Goal: Information Seeking & Learning: Learn about a topic

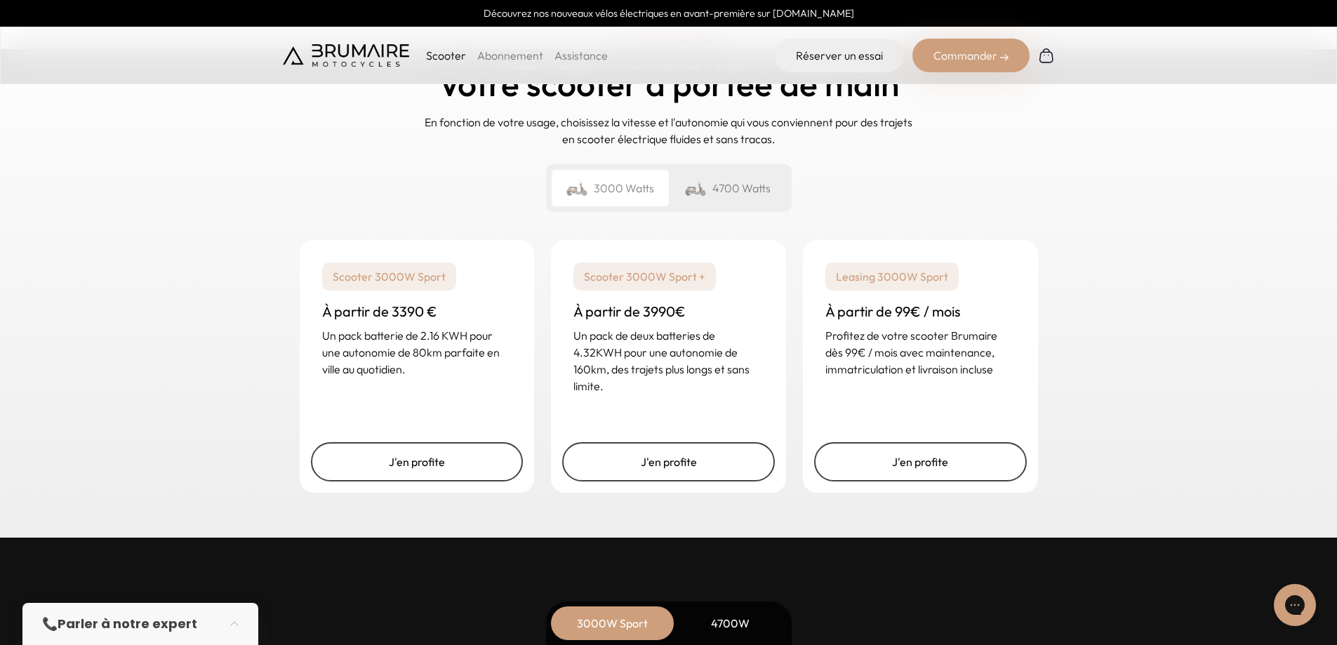
scroll to position [3368, 0]
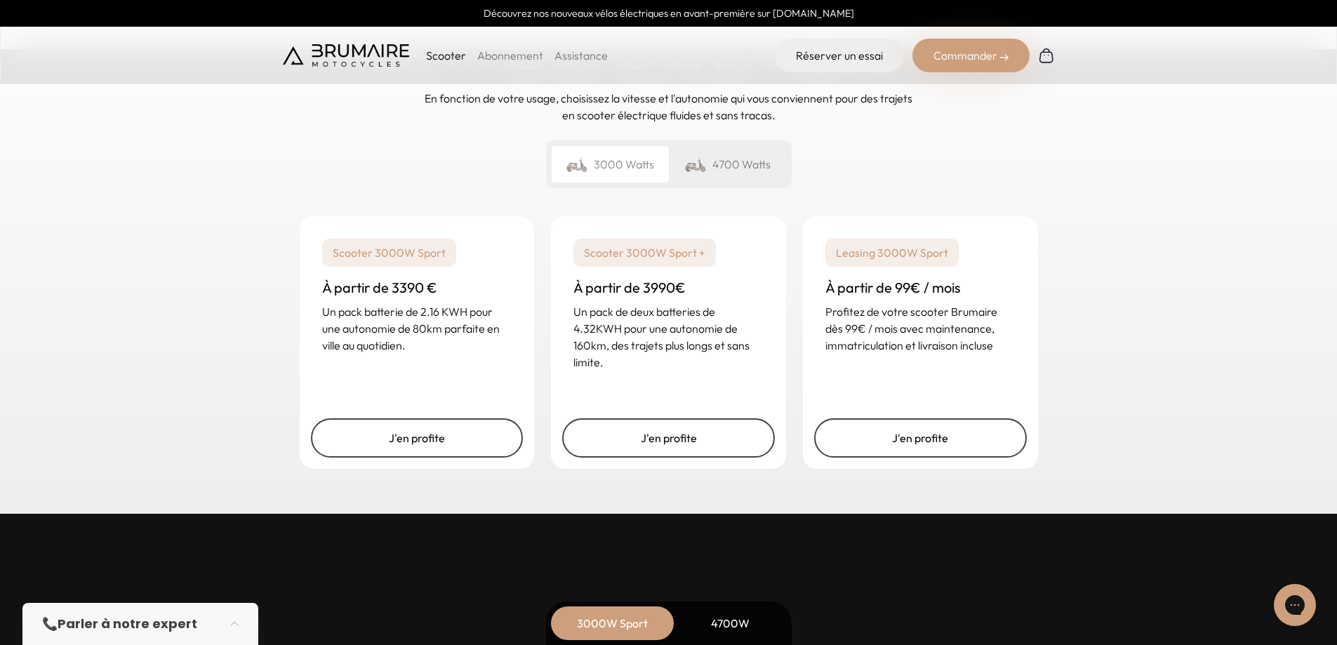
click at [697, 192] on div "Un rêve abordable Votre scooter à portée de main En fonction de votre usage, ch…" at bounding box center [669, 95] width 772 height 208
click at [702, 170] on img at bounding box center [695, 164] width 22 height 20
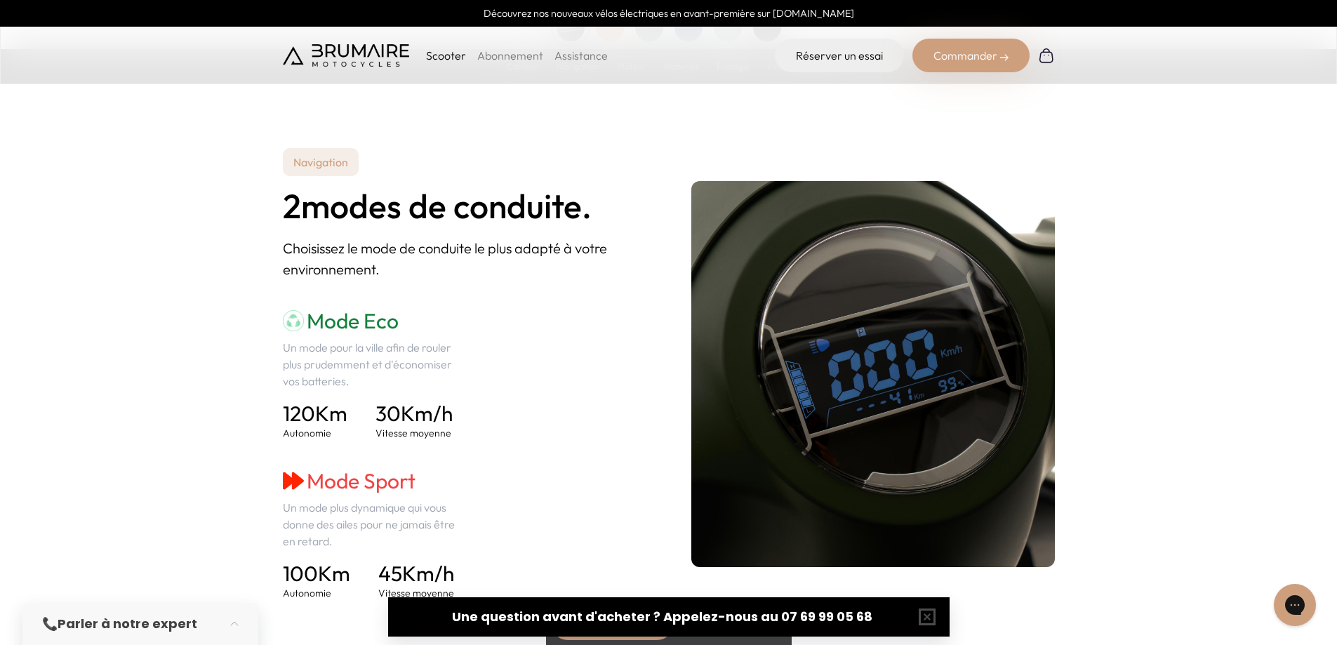
scroll to position [1754, 0]
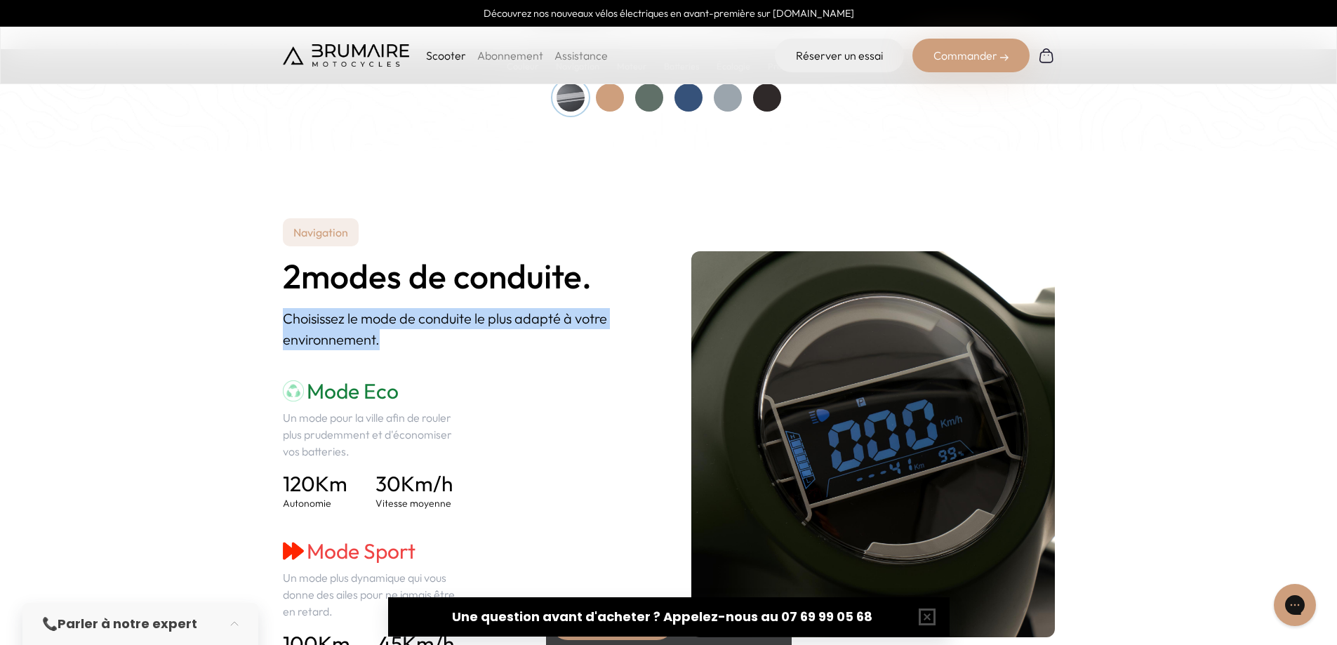
drag, startPoint x: 411, startPoint y: 342, endPoint x: 281, endPoint y: 316, distance: 131.6
click at [281, 317] on section "Navigation 2 modes de conduite. Choisissez le mode de conduite le plus adapté à…" at bounding box center [668, 444] width 1337 height 587
click at [281, 316] on section "Navigation 2 modes de conduite. Choisissez le mode de conduite le plus adapté à…" at bounding box center [668, 444] width 1337 height 587
drag, startPoint x: 281, startPoint y: 315, endPoint x: 392, endPoint y: 338, distance: 114.0
click at [392, 338] on section "Navigation 2 modes de conduite. Choisissez le mode de conduite le plus adapté à…" at bounding box center [668, 444] width 1337 height 587
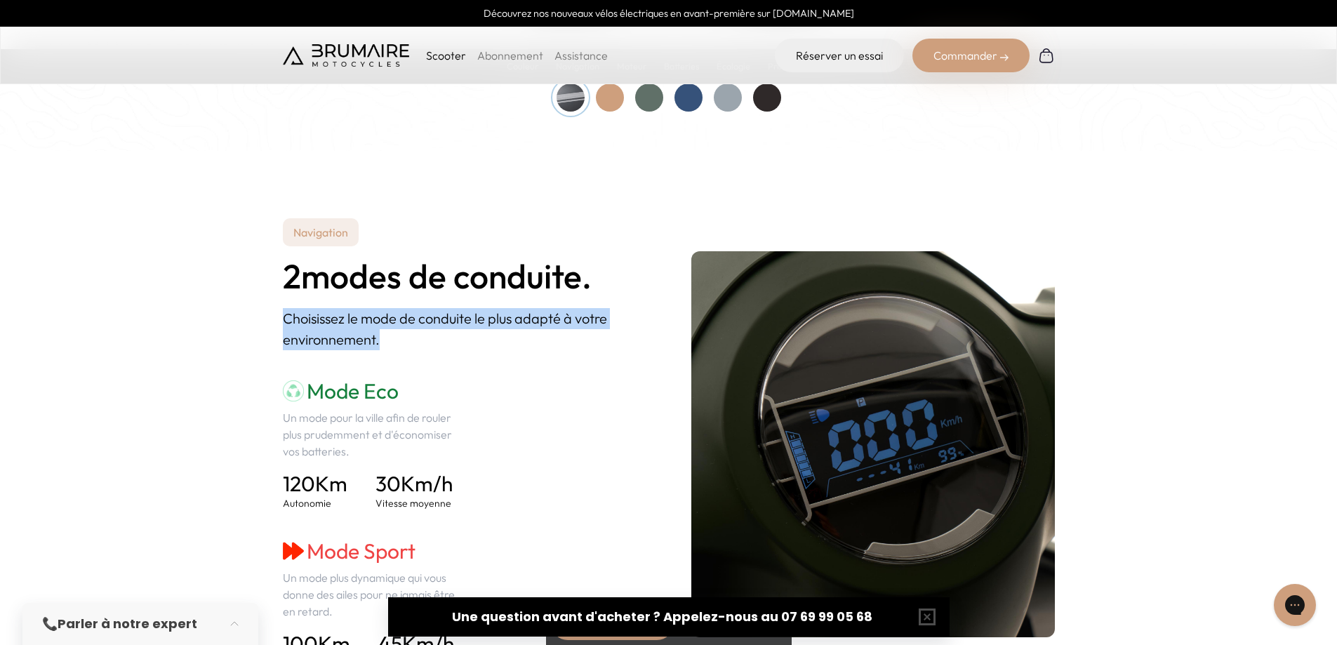
click at [392, 338] on p "Choisissez le mode de conduite le plus adapté à votre environnement." at bounding box center [464, 329] width 363 height 42
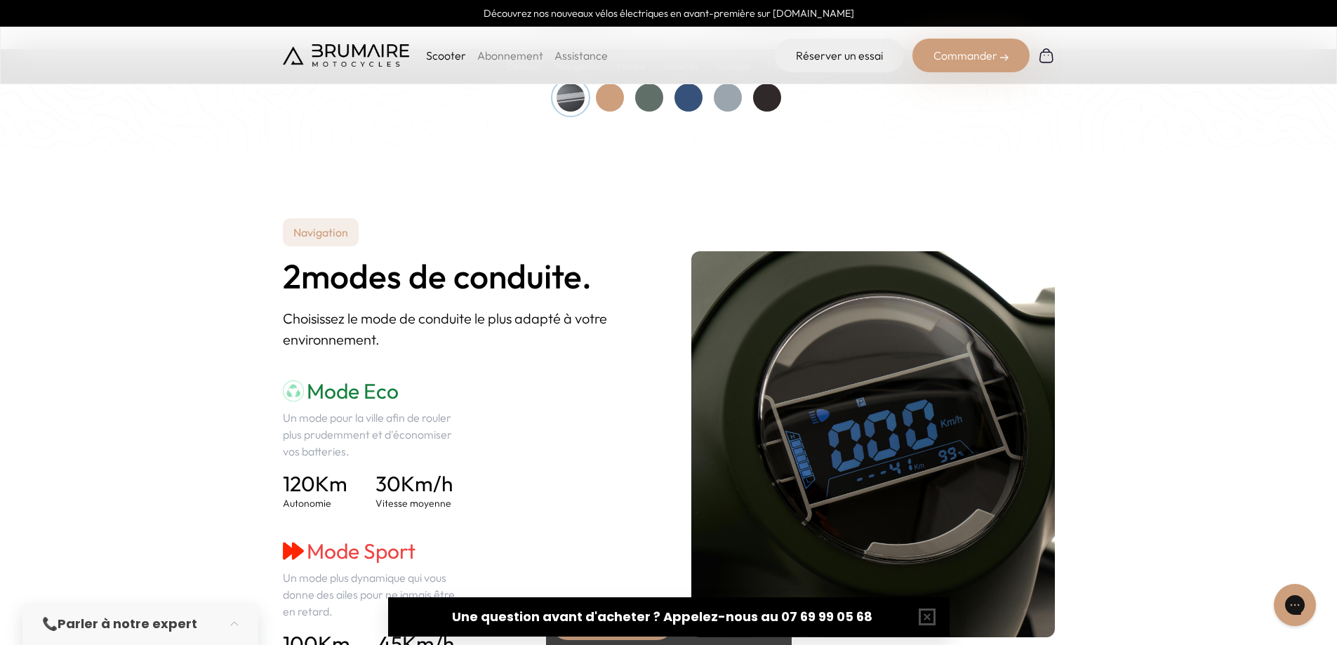
click at [389, 289] on h2 "2 modes de conduite." at bounding box center [464, 276] width 363 height 37
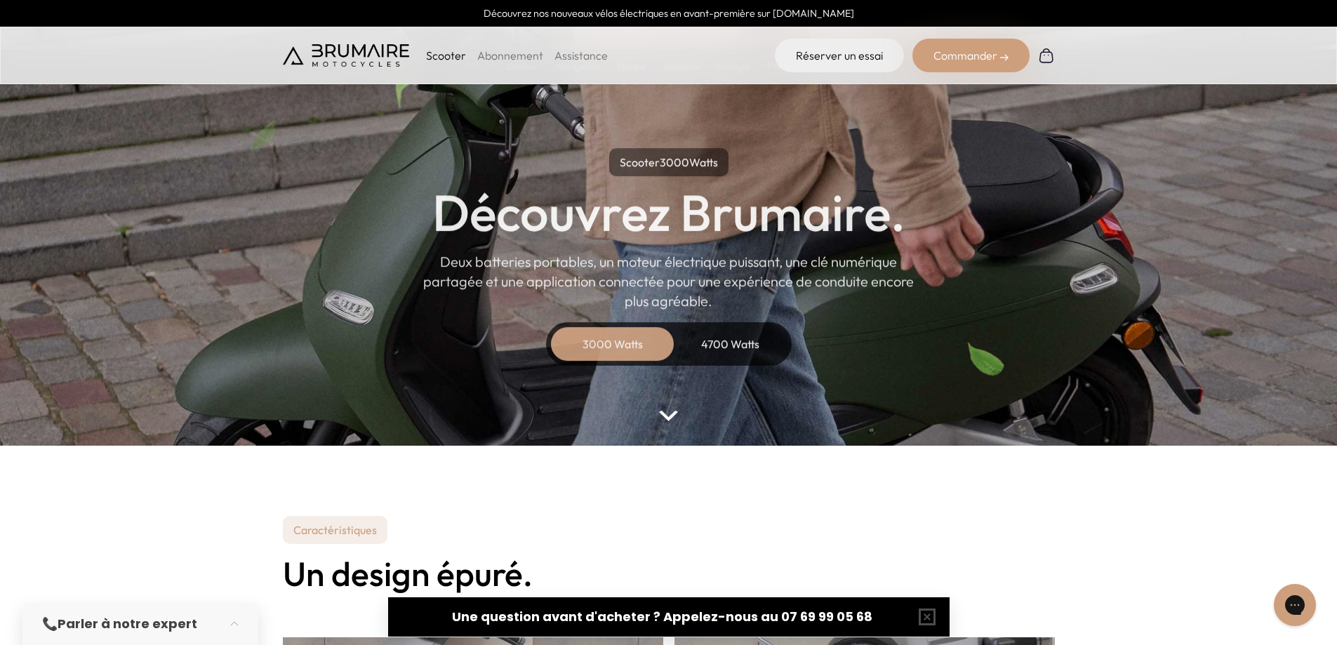
scroll to position [0, 0]
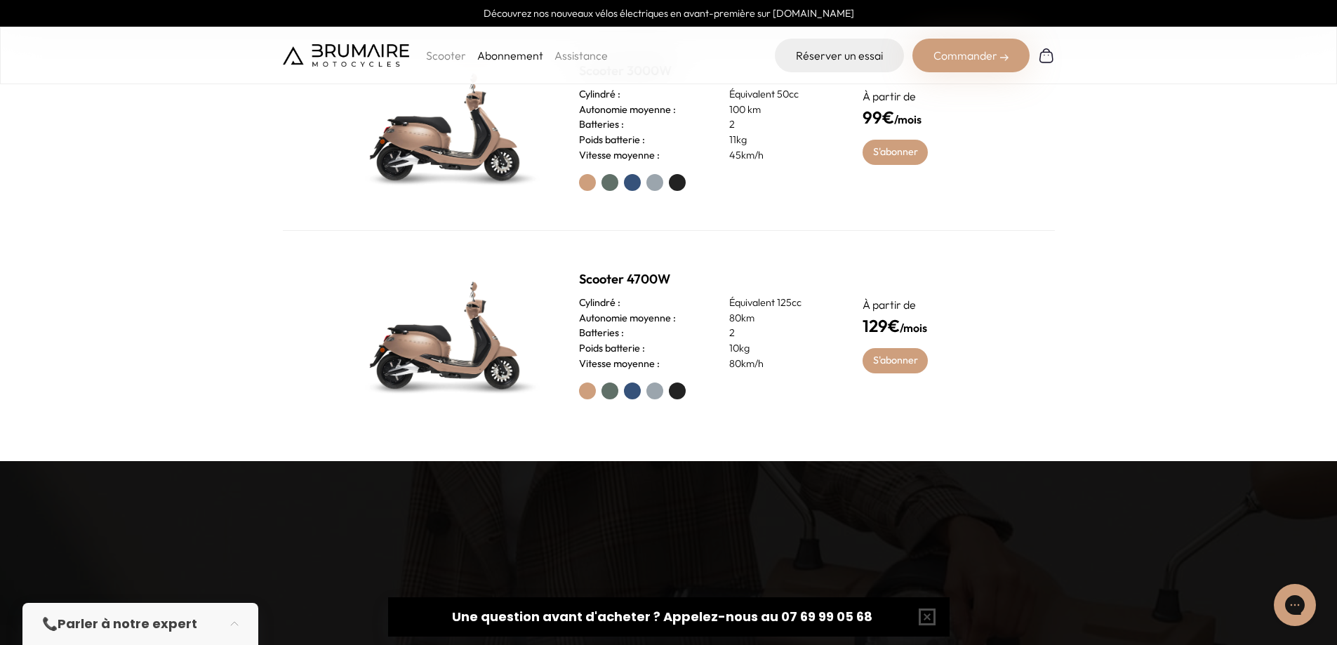
scroll to position [702, 0]
